Goal: Task Accomplishment & Management: Manage account settings

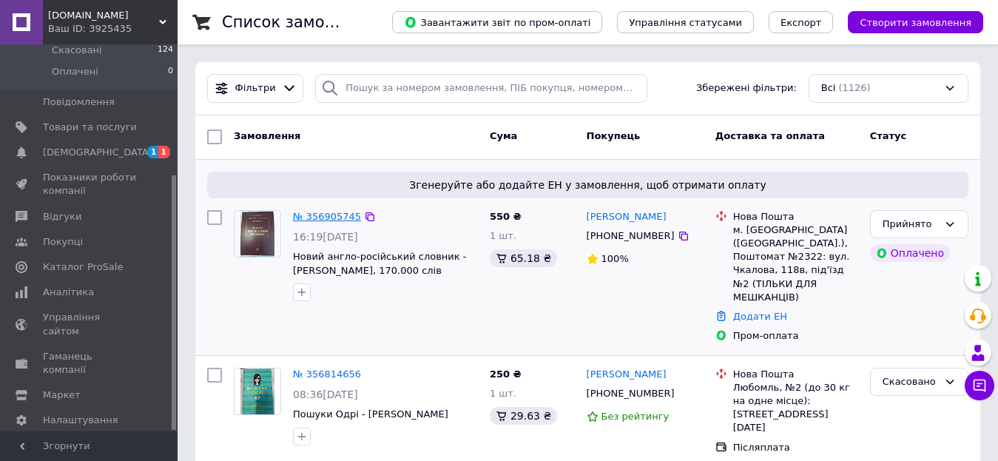
click at [307, 218] on link "№ 356905745" at bounding box center [327, 216] width 68 height 11
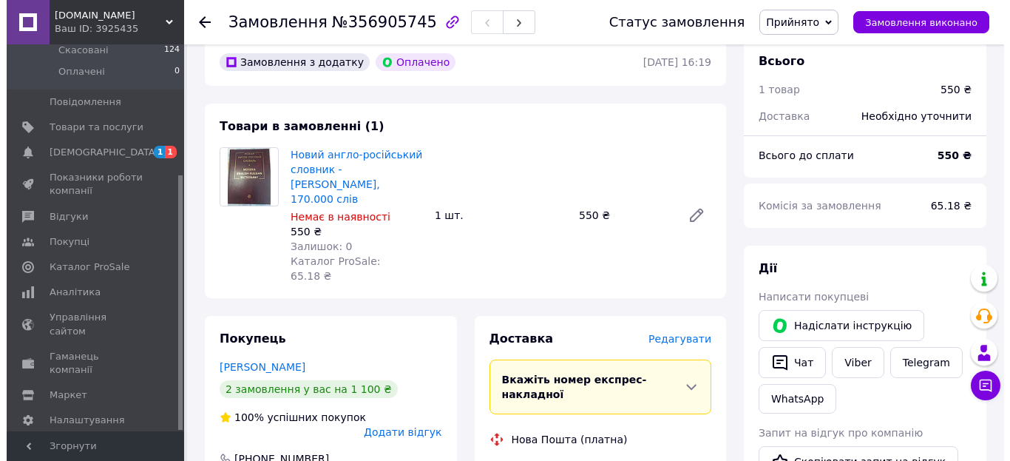
scroll to position [222, 0]
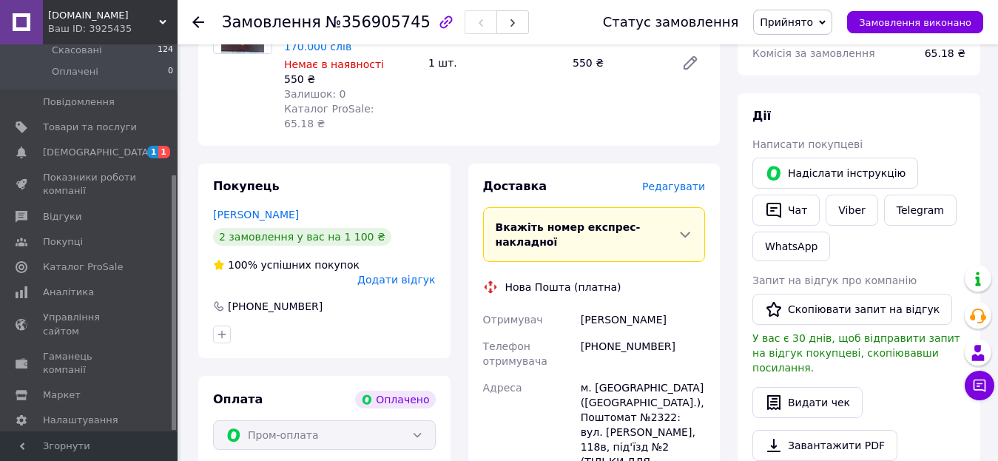
click at [679, 180] on span "Редагувати" at bounding box center [673, 186] width 63 height 12
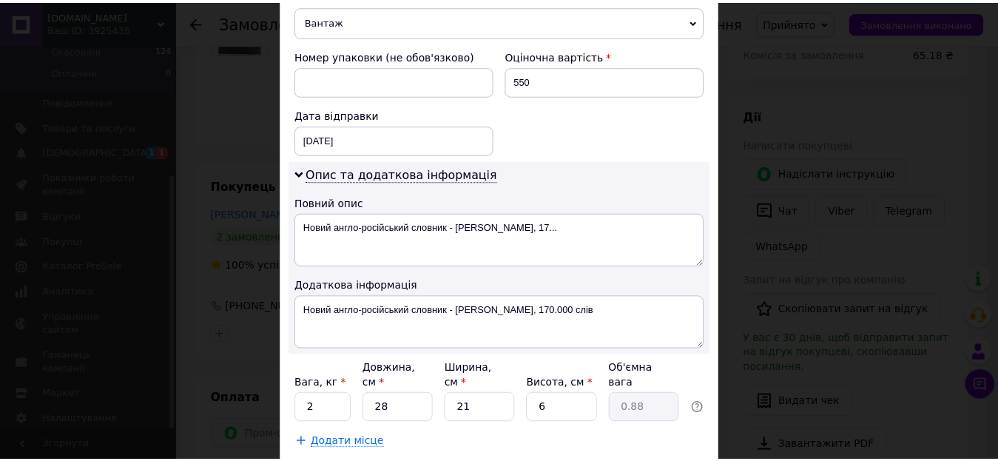
scroll to position [703, 0]
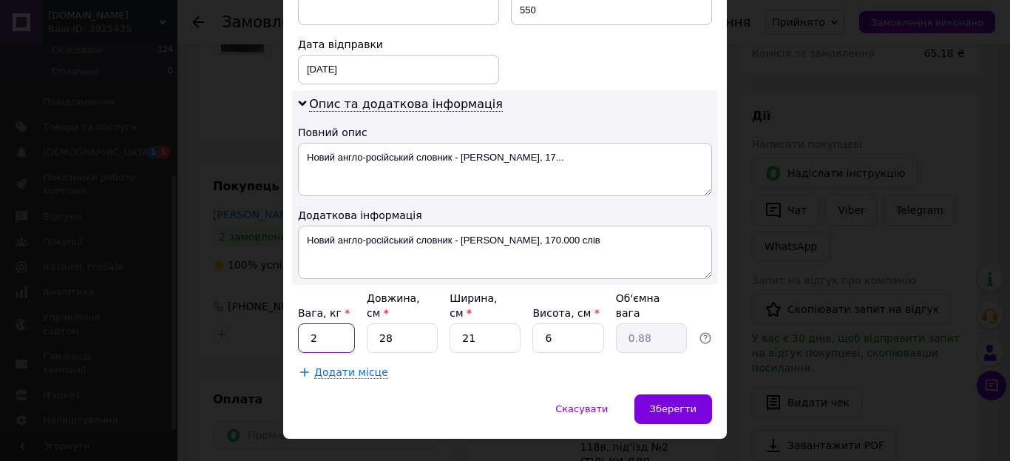
click at [318, 323] on input "2" at bounding box center [326, 338] width 57 height 30
type input "1.55"
click at [676, 403] on span "Зберегти" at bounding box center [673, 408] width 47 height 11
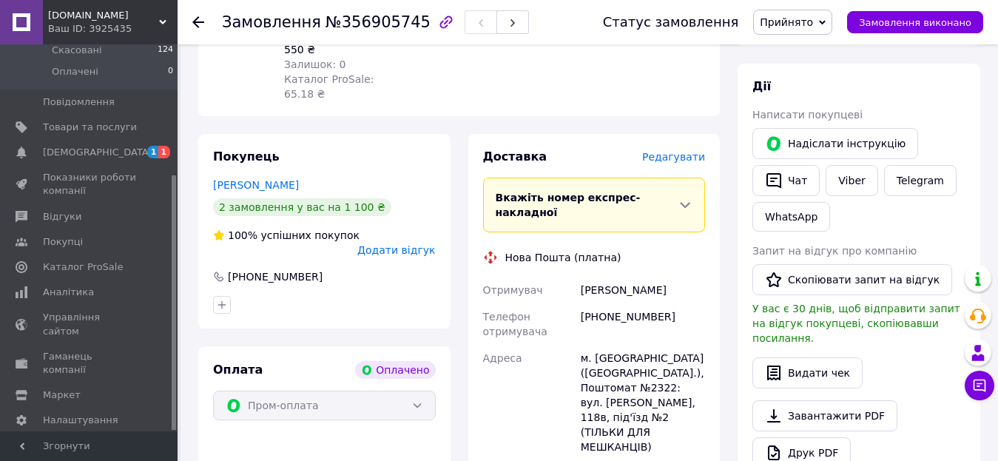
scroll to position [518, 0]
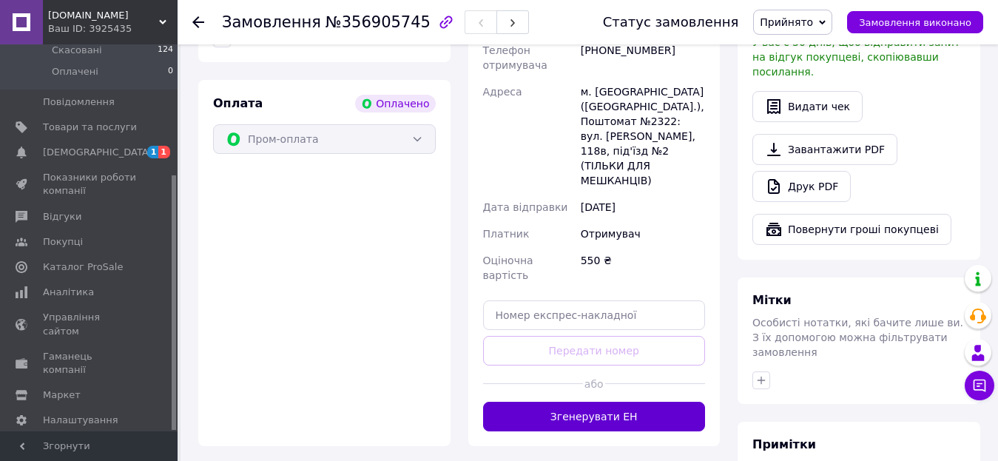
click at [569, 402] on button "Згенерувати ЕН" at bounding box center [594, 417] width 223 height 30
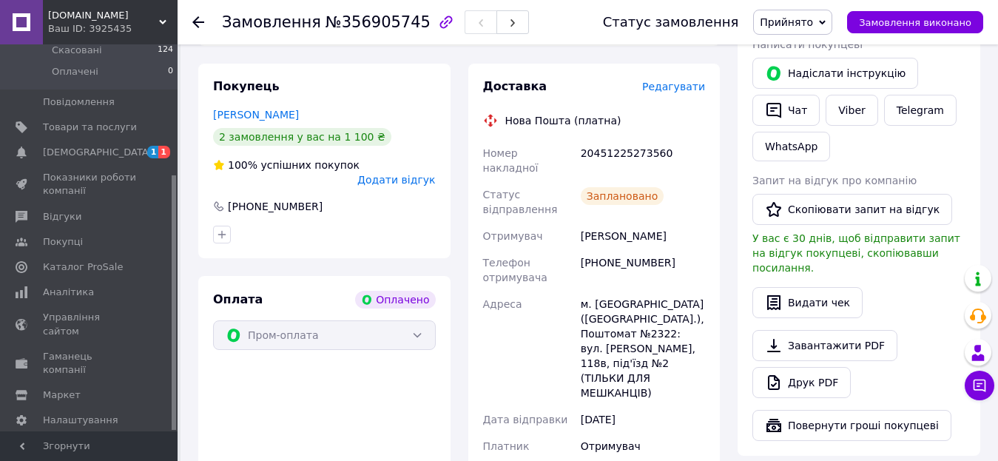
scroll to position [296, 0]
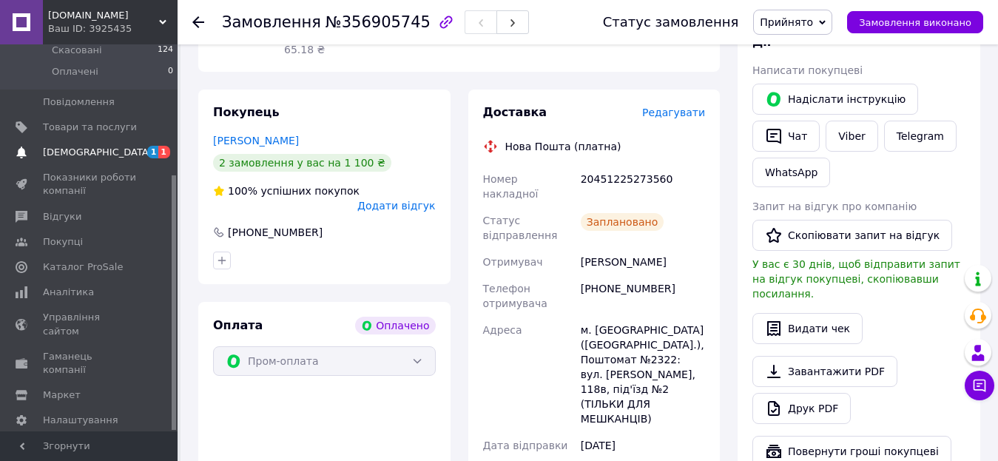
click at [74, 146] on span "[DEMOGRAPHIC_DATA]" at bounding box center [97, 152] width 109 height 13
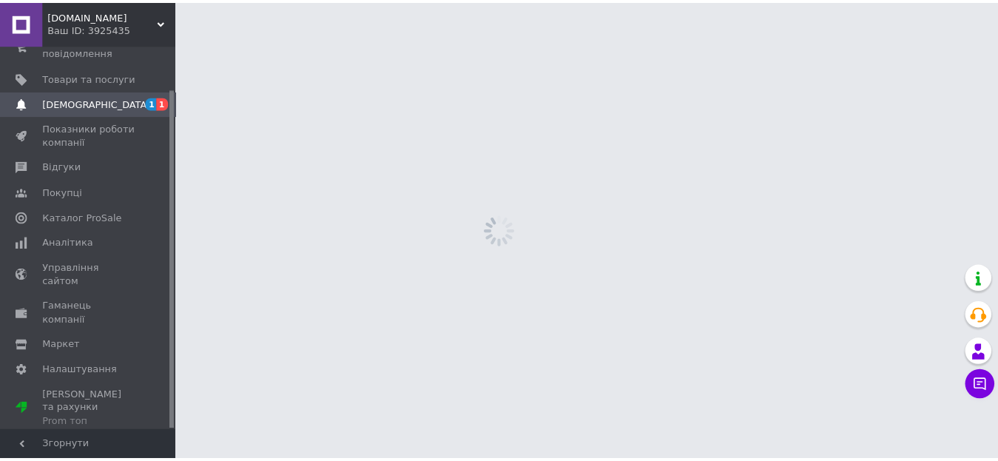
scroll to position [49, 0]
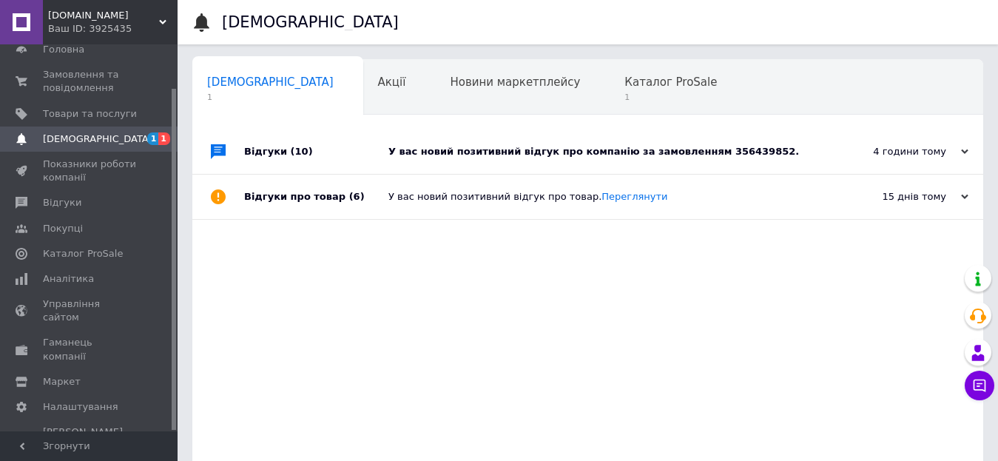
click at [631, 155] on div "У вас новий позитивний відгук про компанію за замовленням 356439852." at bounding box center [604, 151] width 432 height 13
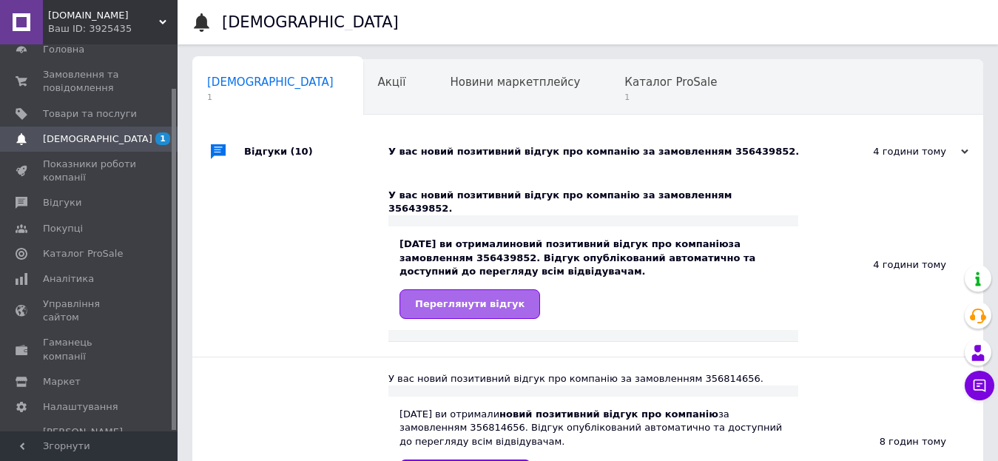
click at [482, 298] on span "Переглянути відгук" at bounding box center [469, 303] width 109 height 11
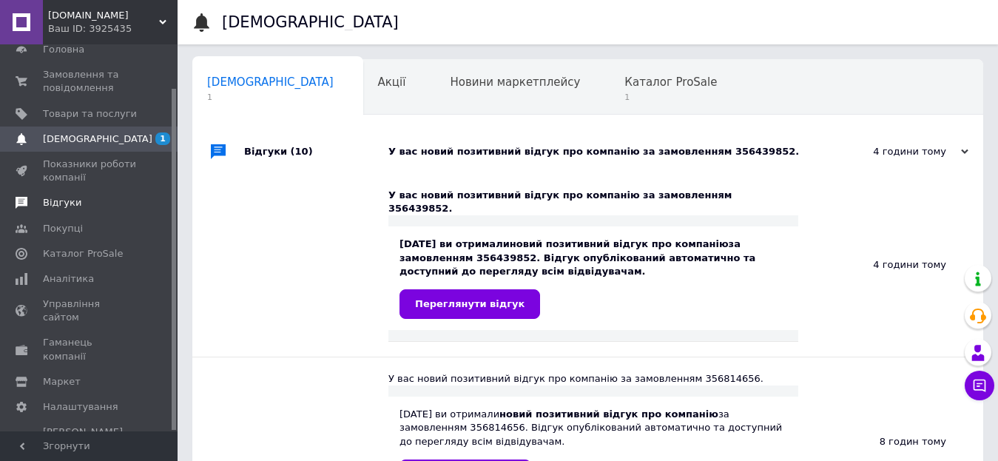
click at [51, 201] on span "Відгуки" at bounding box center [62, 202] width 38 height 13
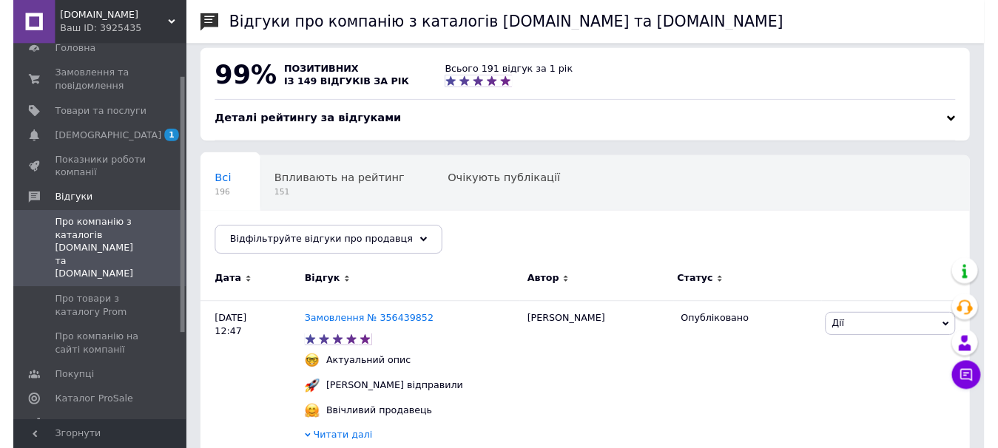
scroll to position [222, 0]
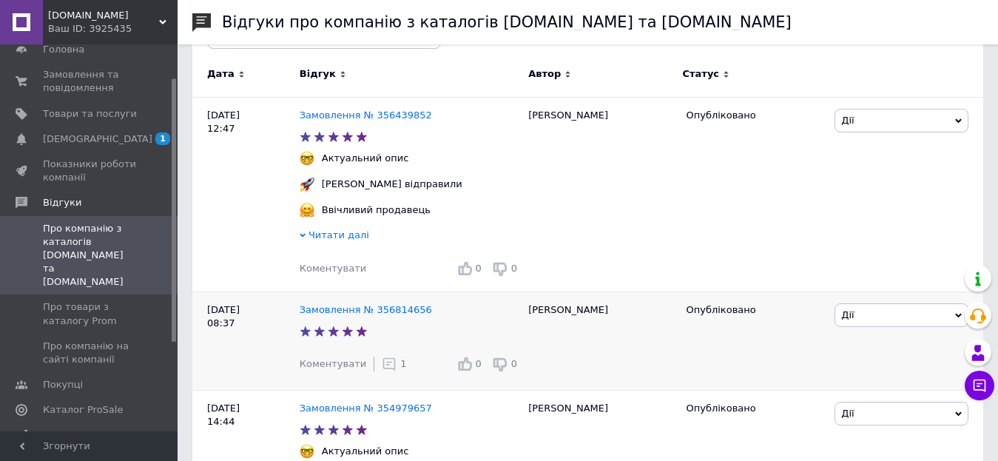
click at [382, 368] on icon at bounding box center [389, 363] width 15 height 15
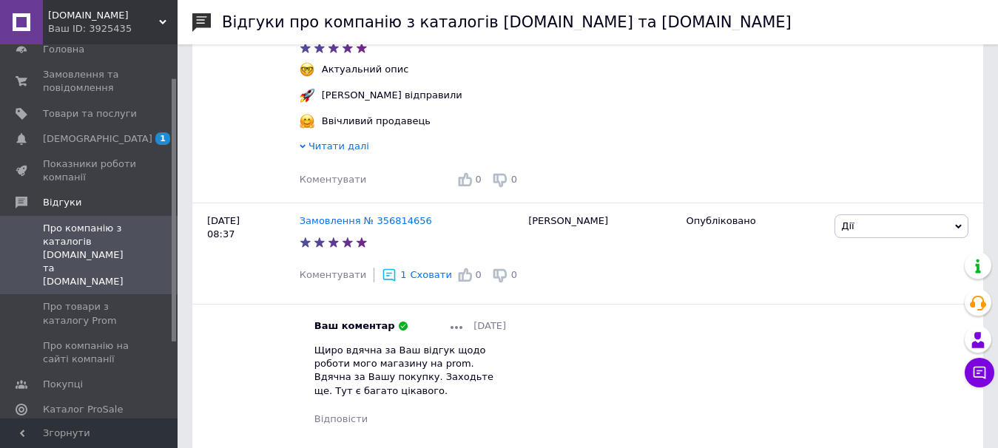
scroll to position [518, 0]
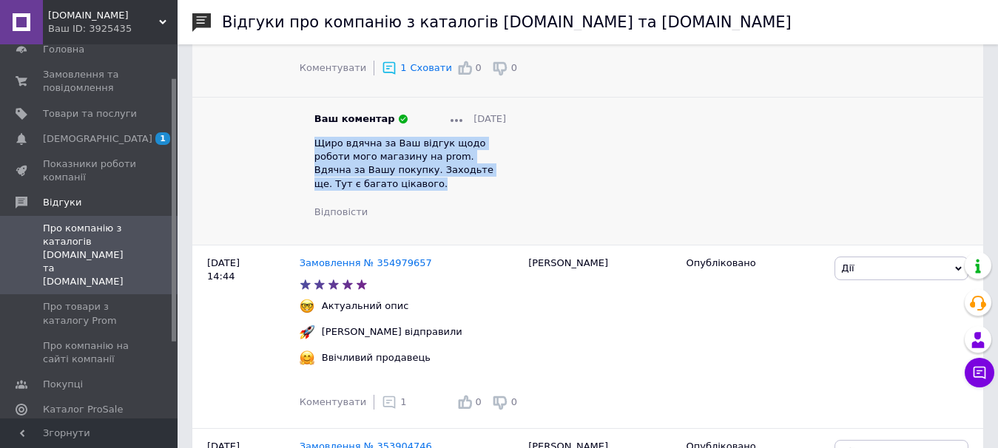
drag, startPoint x: 314, startPoint y: 144, endPoint x: 392, endPoint y: 186, distance: 88.0
click at [392, 186] on div "Щиро вдячна за Ваш відгук щодо роботи мого магазину на prom. Вдячна за Вашу пок…" at bounding box center [410, 164] width 192 height 54
copy span "Щиро вдячна за Ваш відгук щодо роботи мого магазину на prom. Вдячна за Вашу пок…"
click at [66, 141] on span "[DEMOGRAPHIC_DATA]" at bounding box center [97, 138] width 109 height 13
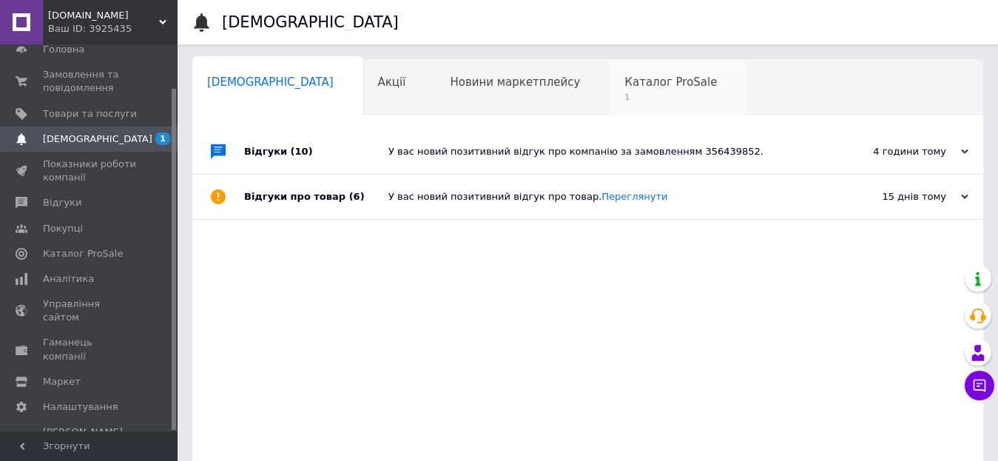
click at [624, 84] on span "Каталог ProSale" at bounding box center [670, 81] width 92 height 13
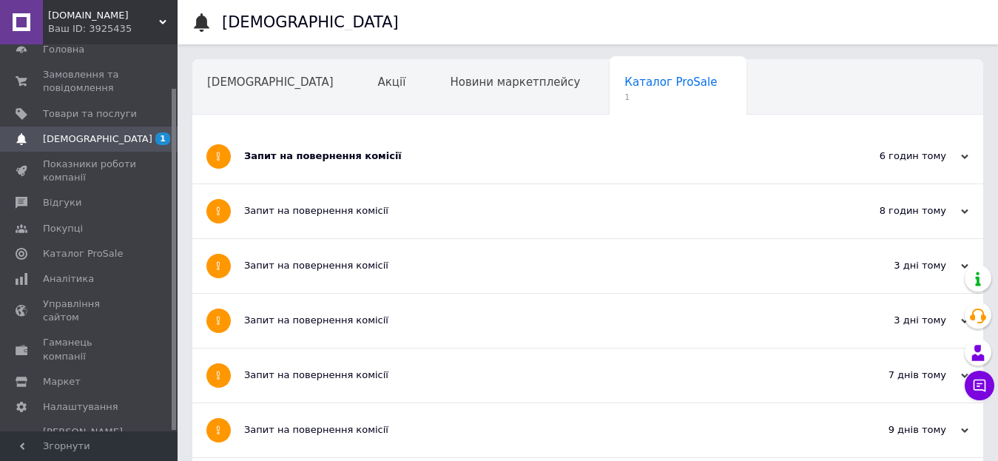
click at [346, 158] on div "Запит на повернення комісії" at bounding box center [532, 155] width 576 height 13
